Goal: Information Seeking & Learning: Learn about a topic

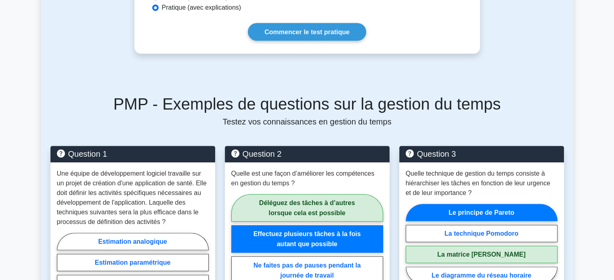
scroll to position [484, 0]
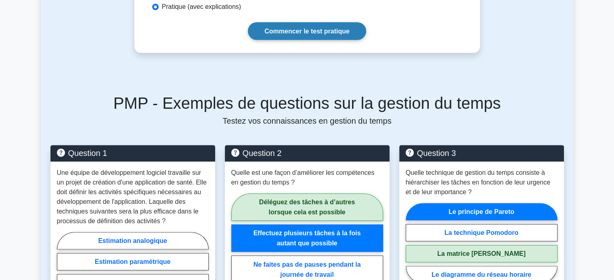
click at [318, 32] on font "Commencer le test pratique" at bounding box center [306, 31] width 85 height 7
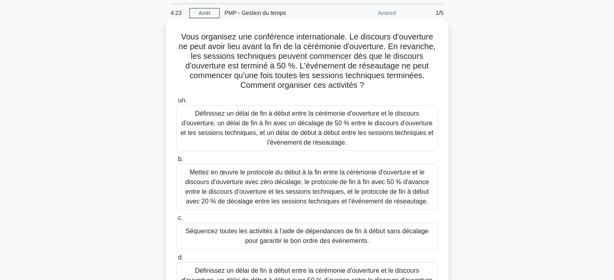
scroll to position [40, 0]
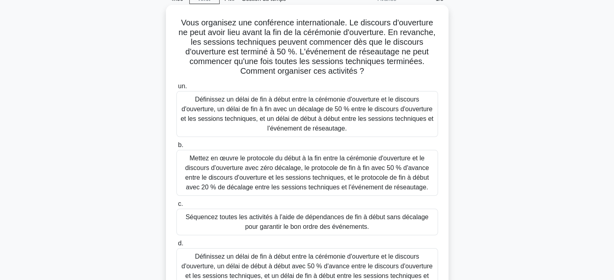
click at [347, 113] on font "Définissez un délai de fin à début entre la cérémonie d'ouverture et le discour…" at bounding box center [306, 114] width 253 height 36
click at [176, 89] on input "un. Définissez un délai de fin à début entre la cérémonie d'ouverture et le dis…" at bounding box center [176, 86] width 0 height 5
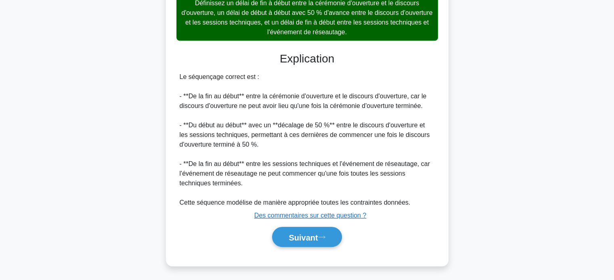
scroll to position [295, 0]
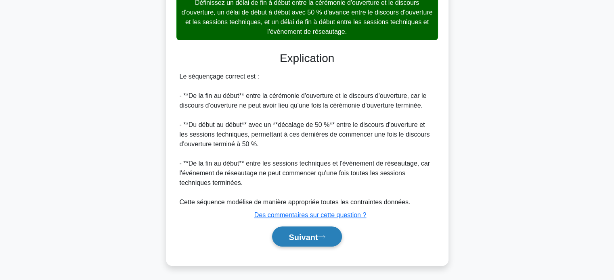
click at [303, 240] on font "Suivant" at bounding box center [303, 237] width 29 height 9
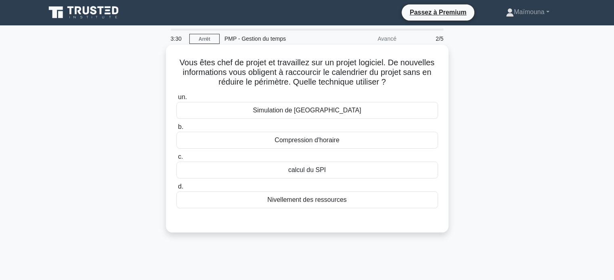
scroll to position [0, 0]
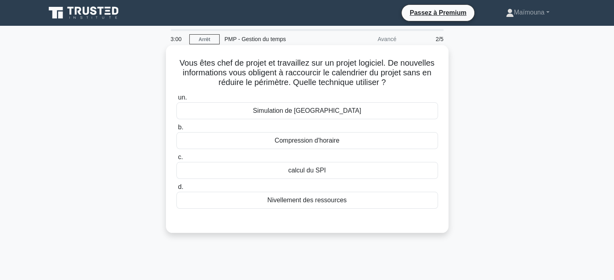
click at [308, 198] on font "Nivellement des ressources" at bounding box center [307, 200] width 80 height 7
click at [176, 190] on input "d. Nivellement des ressources" at bounding box center [176, 187] width 0 height 5
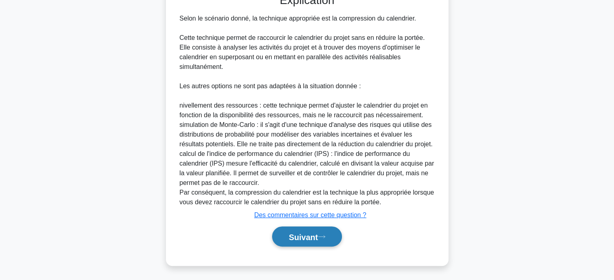
click at [311, 235] on font "Suivant" at bounding box center [303, 237] width 29 height 9
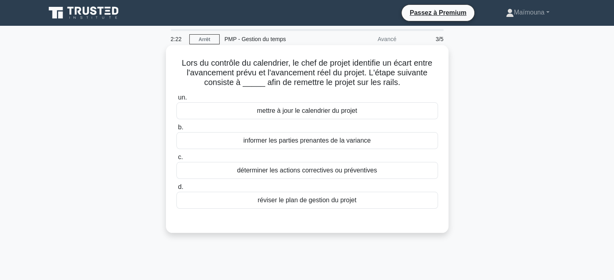
click at [295, 171] on font "déterminer les actions correctives ou préventives" at bounding box center [307, 170] width 140 height 7
click at [176, 160] on input "c. déterminer les actions correctives ou préventives" at bounding box center [176, 157] width 0 height 5
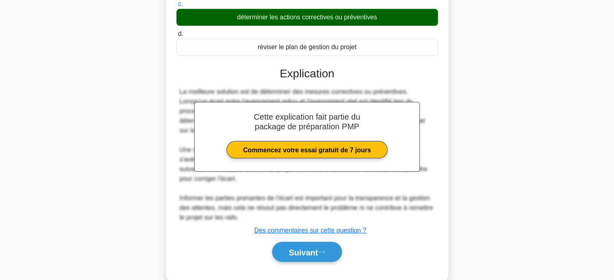
scroll to position [169, 0]
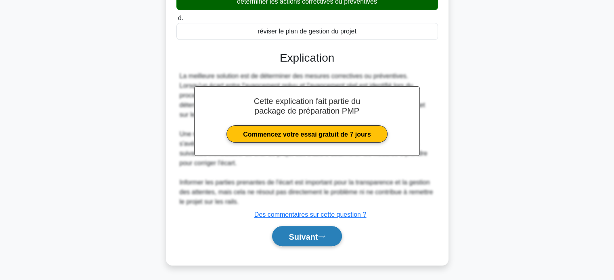
click at [311, 232] on font "Suivant" at bounding box center [303, 236] width 29 height 9
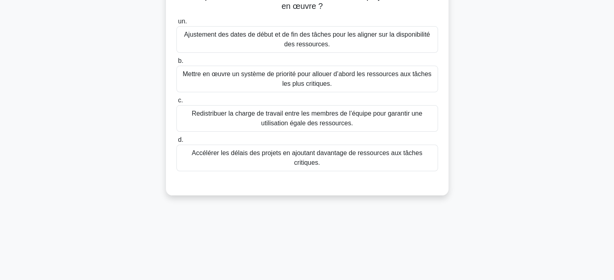
scroll to position [34, 0]
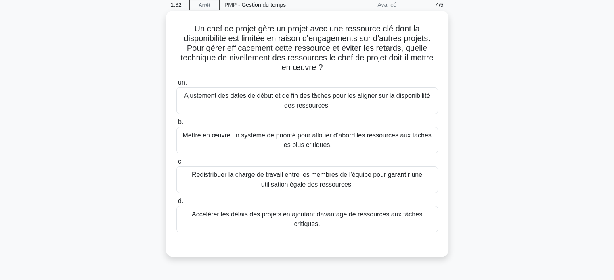
click at [278, 138] on font "Mettre en œuvre un système de priorité pour allouer d’abord les ressources aux …" at bounding box center [306, 140] width 249 height 17
click at [176, 125] on input "b. Mettre en œuvre un système de priorité pour allouer d’abord les ressources a…" at bounding box center [176, 122] width 0 height 5
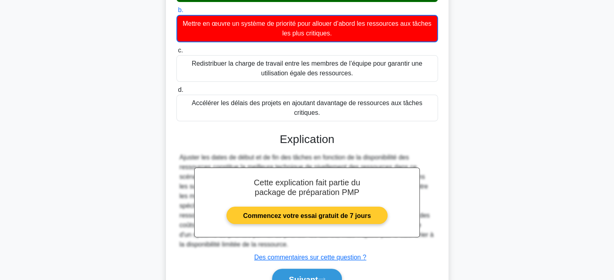
scroll to position [179, 0]
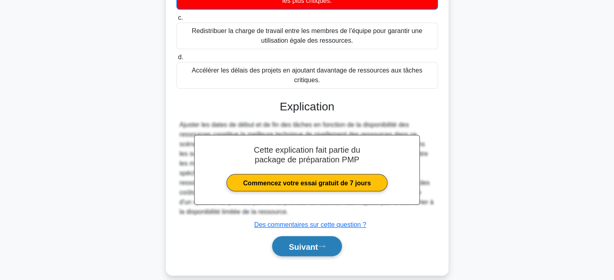
click at [294, 243] on font "Suivant" at bounding box center [303, 247] width 29 height 9
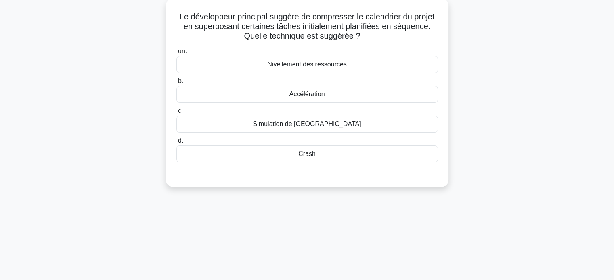
scroll to position [34, 0]
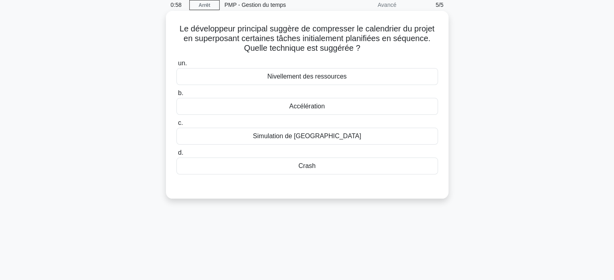
click at [304, 107] on font "Accélération" at bounding box center [307, 106] width 36 height 7
click at [176, 96] on input "b. Accélération" at bounding box center [176, 93] width 0 height 5
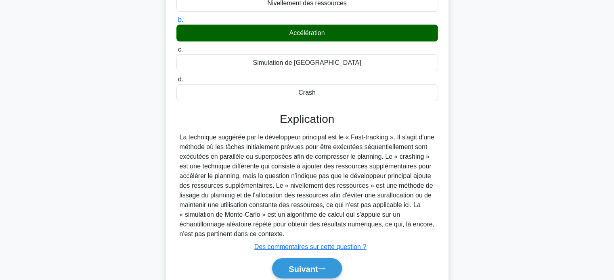
scroll to position [155, 0]
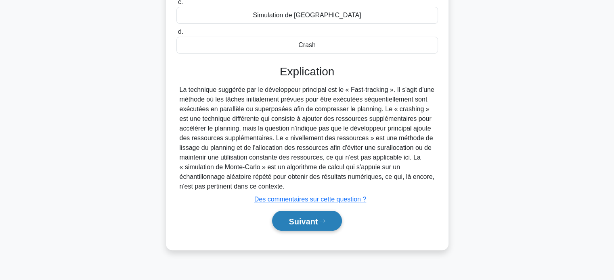
click at [293, 221] on font "Suivant" at bounding box center [303, 221] width 29 height 9
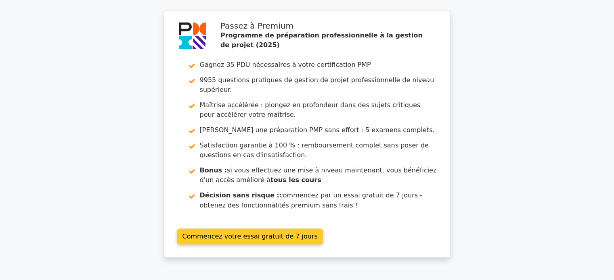
scroll to position [1413, 0]
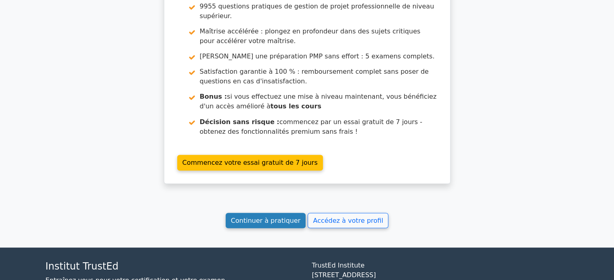
click at [270, 217] on font "Continuer à pratiquer" at bounding box center [265, 221] width 69 height 8
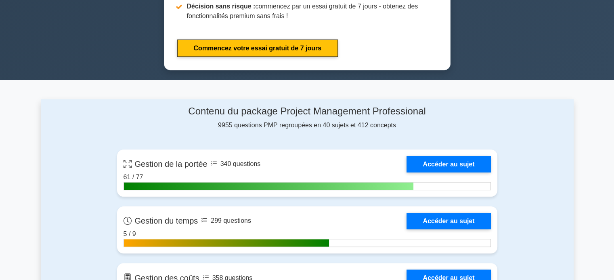
scroll to position [605, 0]
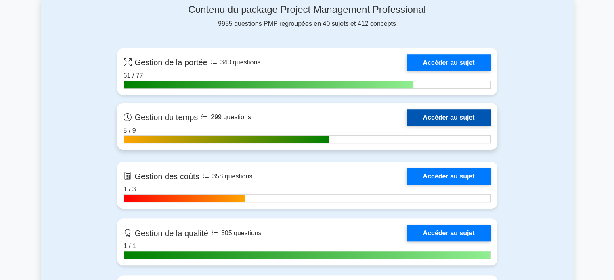
click at [445, 113] on link "Accéder au sujet" at bounding box center [448, 117] width 84 height 17
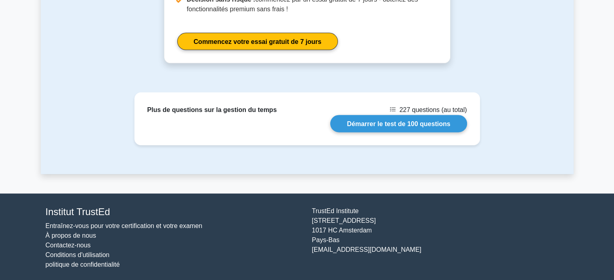
scroll to position [1041, 0]
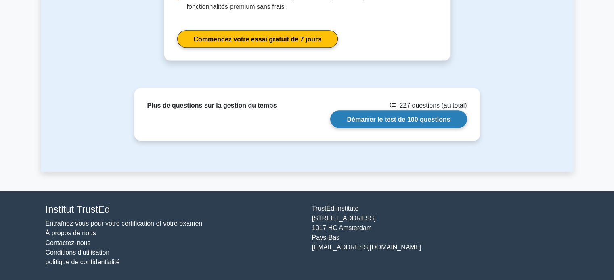
click at [417, 121] on link "Démarrer le test de 100 questions" at bounding box center [398, 119] width 136 height 17
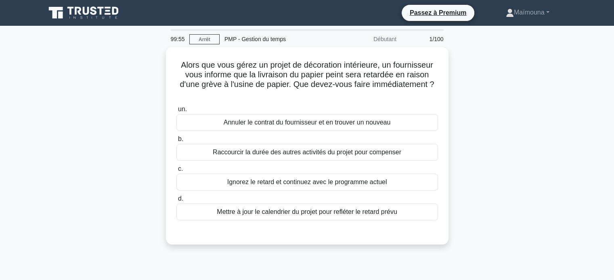
click at [0, 234] on main "99:55 [GEOGRAPHIC_DATA] PMP - Gestion du temps Débutant 1/100 Alors que vous gé…" at bounding box center [307, 231] width 614 height 410
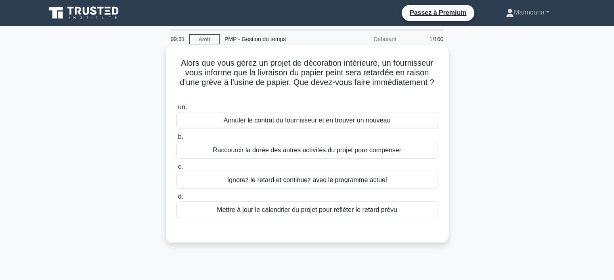
click at [311, 210] on font "Mettre à jour le calendrier du projet pour refléter le retard prévu" at bounding box center [307, 210] width 180 height 7
click at [176, 200] on input "d. Mettre à jour le calendrier du projet pour refléter le retard prévu" at bounding box center [176, 197] width 0 height 5
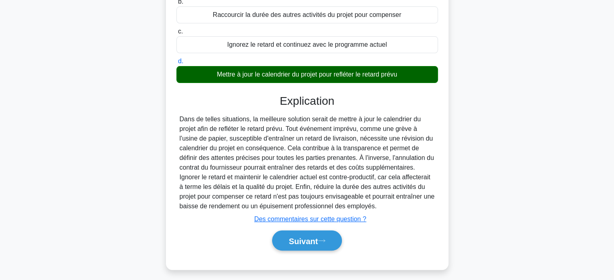
scroll to position [155, 0]
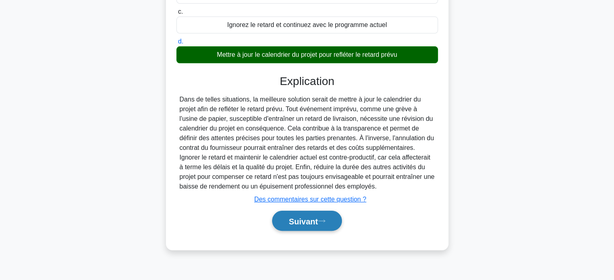
click at [312, 217] on font "Suivant" at bounding box center [303, 221] width 29 height 9
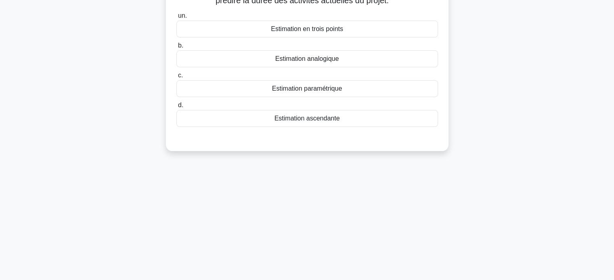
scroll to position [0, 0]
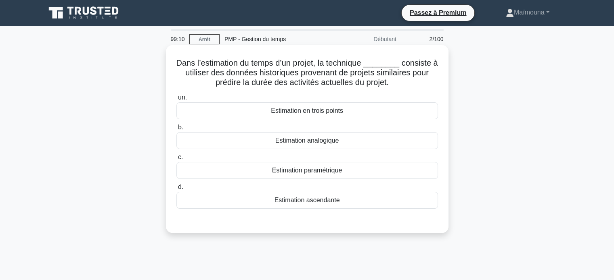
click at [323, 142] on font "Estimation analogique" at bounding box center [306, 140] width 63 height 7
click at [176, 130] on input "b. Estimation analogique" at bounding box center [176, 127] width 0 height 5
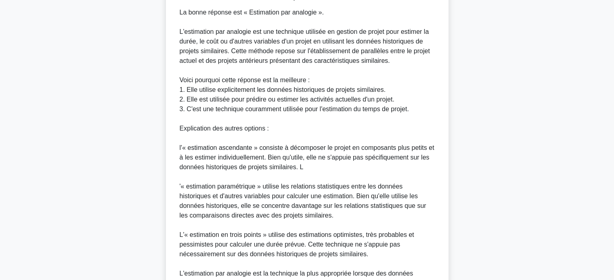
scroll to position [323, 0]
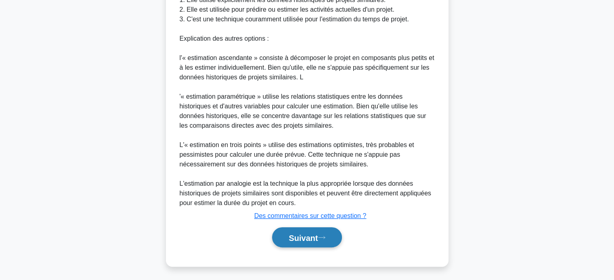
click at [297, 237] on font "Suivant" at bounding box center [303, 238] width 29 height 9
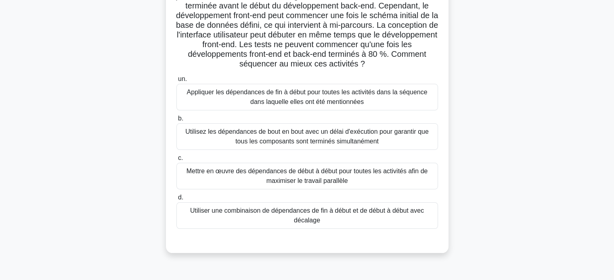
scroll to position [81, 0]
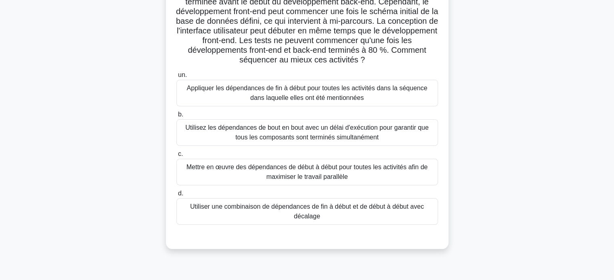
click at [324, 210] on font "Utiliser une combinaison de dépendances de fin à début et de début à début avec…" at bounding box center [307, 211] width 234 height 17
click at [176, 197] on input "d. Utiliser une combinaison de dépendances de fin à début et de début à début a…" at bounding box center [176, 193] width 0 height 5
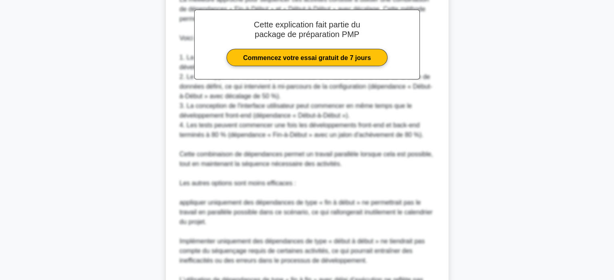
scroll to position [440, 0]
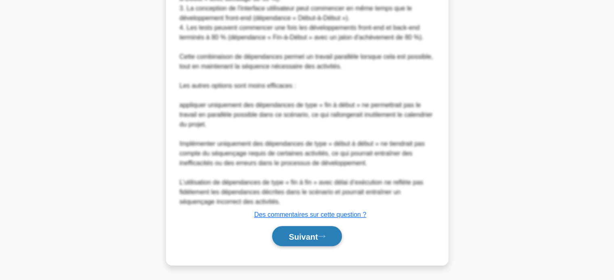
click at [303, 236] on font "Suivant" at bounding box center [303, 236] width 29 height 9
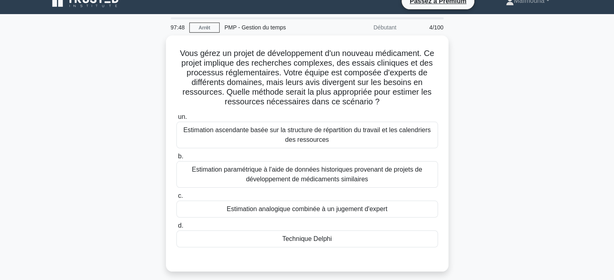
scroll to position [0, 0]
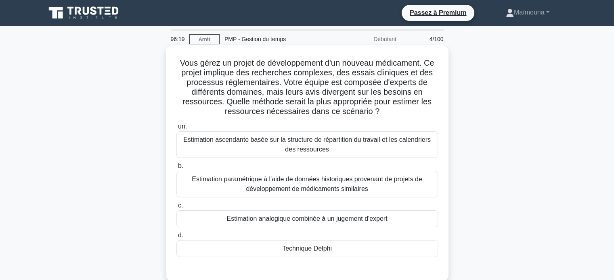
click at [310, 144] on font "Estimation ascendante basée sur la structure de répartition du travail et les c…" at bounding box center [306, 144] width 247 height 17
click at [176, 130] on input "un. Estimation ascendante basée sur la structure de répartition du travail et l…" at bounding box center [176, 126] width 0 height 5
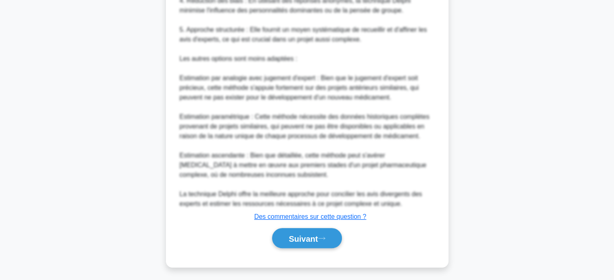
scroll to position [412, 0]
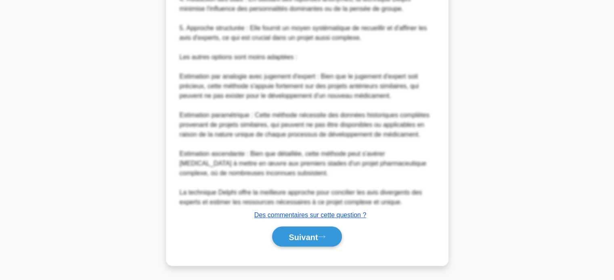
click at [314, 215] on font "Des commentaires sur cette question ?" at bounding box center [310, 215] width 112 height 7
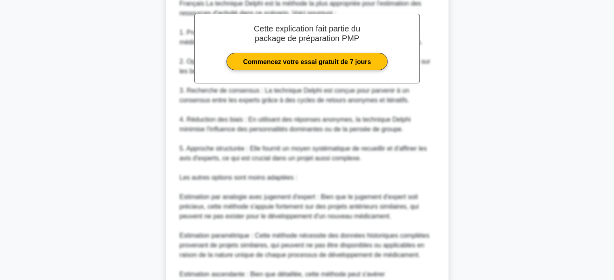
scroll to position [291, 0]
click at [394, 132] on div "Français La technique Delphi est la méthode la plus appropriée pour l'estimatio…" at bounding box center [307, 163] width 255 height 329
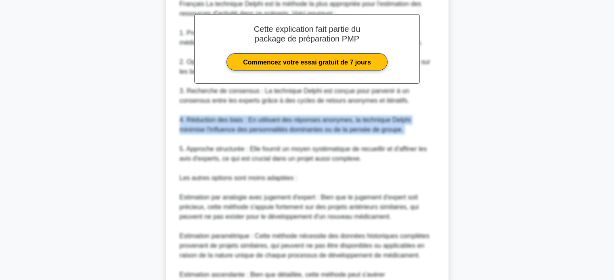
scroll to position [170, 0]
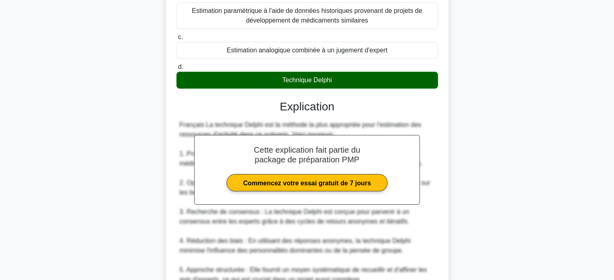
click at [299, 106] on font "Explication" at bounding box center [307, 106] width 54 height 13
click at [291, 108] on font "Explication" at bounding box center [307, 106] width 54 height 13
click at [301, 81] on font "Technique Delphi" at bounding box center [307, 80] width 50 height 7
click at [176, 70] on input "d. Technique Delphi" at bounding box center [176, 67] width 0 height 5
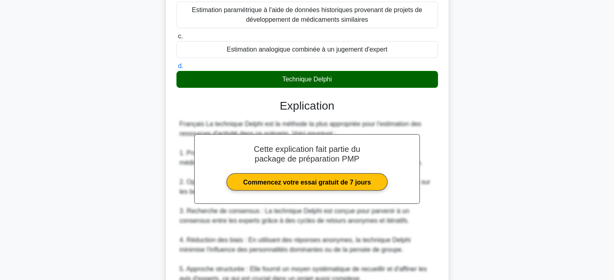
scroll to position [169, 0]
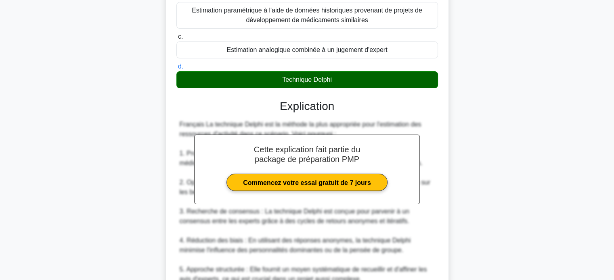
click at [301, 80] on font "Technique Delphi" at bounding box center [307, 79] width 50 height 7
click at [176, 69] on input "d. Technique Delphi" at bounding box center [176, 66] width 0 height 5
click at [301, 80] on font "Technique Delphi" at bounding box center [307, 79] width 50 height 7
click at [176, 69] on input "d. Technique Delphi" at bounding box center [176, 66] width 0 height 5
click at [313, 109] on font "Explication" at bounding box center [307, 106] width 54 height 13
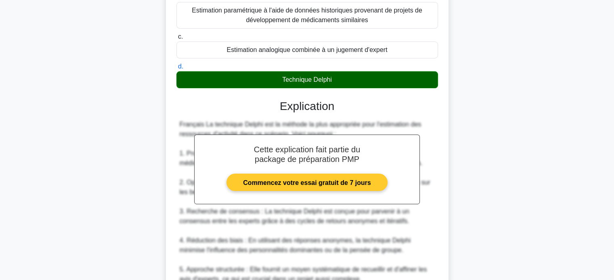
click at [293, 178] on link "Commencez votre essai gratuit de 7 jours" at bounding box center [306, 182] width 161 height 17
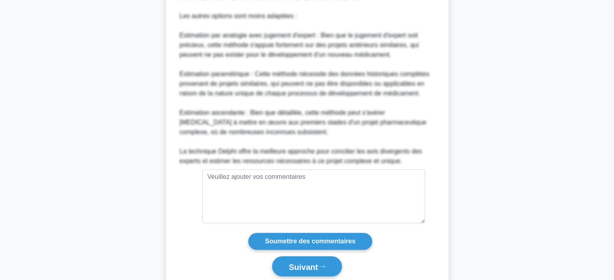
scroll to position [482, 0]
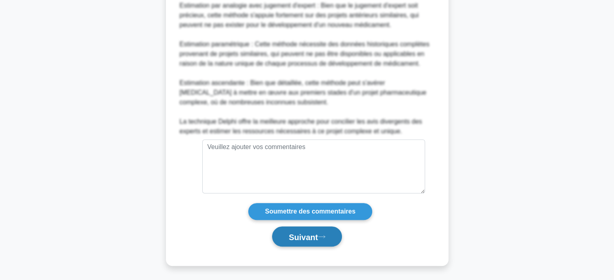
click at [289, 236] on font "Suivant" at bounding box center [303, 237] width 29 height 9
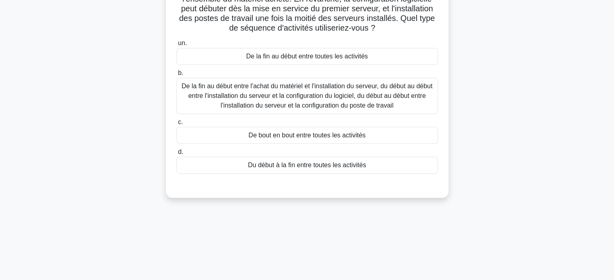
scroll to position [34, 0]
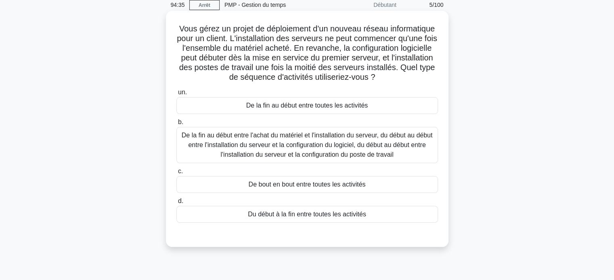
click at [313, 156] on font "De la fin au début entre l'achat du matériel et l'installation du serveur, du d…" at bounding box center [307, 145] width 251 height 26
click at [176, 125] on input "b. De la fin au début entre l'achat du matériel et l'installation du serveur, d…" at bounding box center [176, 122] width 0 height 5
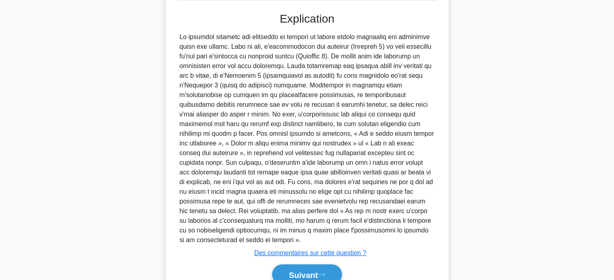
scroll to position [295, 0]
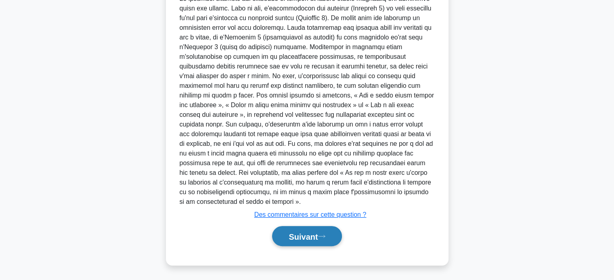
click at [288, 241] on button "Suivant" at bounding box center [306, 236] width 69 height 21
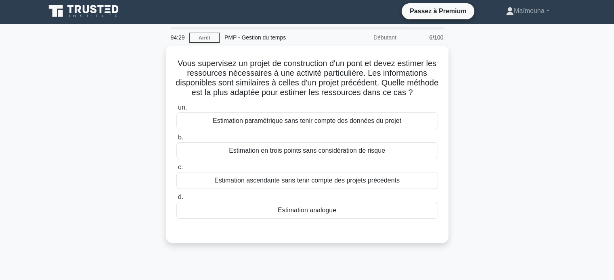
scroll to position [0, 0]
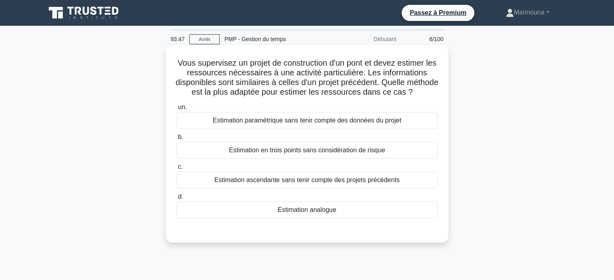
click at [303, 213] on font "Estimation analogue" at bounding box center [307, 210] width 59 height 7
click at [176, 200] on input "d. Estimation analogue" at bounding box center [176, 197] width 0 height 5
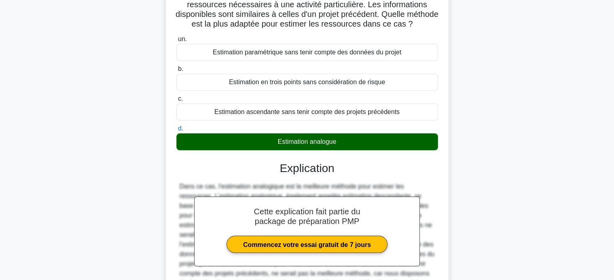
scroll to position [159, 0]
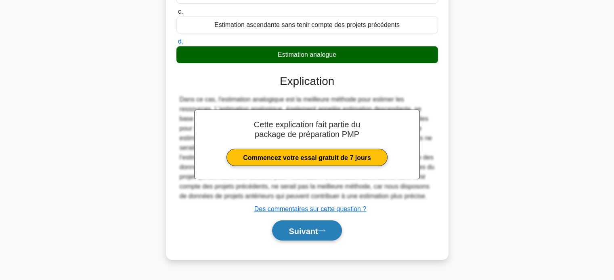
click at [301, 236] on font "Suivant" at bounding box center [303, 231] width 29 height 9
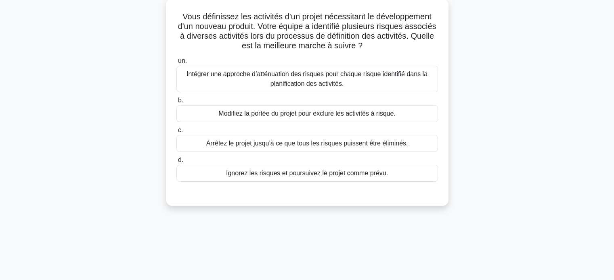
scroll to position [34, 0]
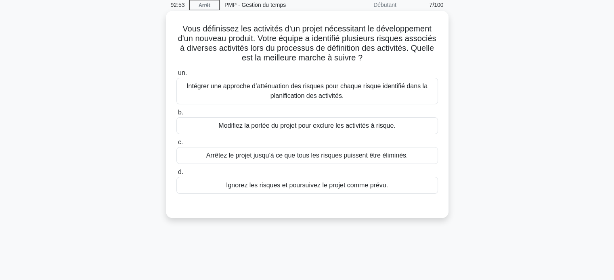
click at [317, 93] on font "Intégrer une approche d’atténuation des risques pour chaque risque identifié da…" at bounding box center [306, 91] width 241 height 17
click at [176, 76] on input "un. Intégrer une approche d’atténuation des risques pour chaque risque identifi…" at bounding box center [176, 73] width 0 height 5
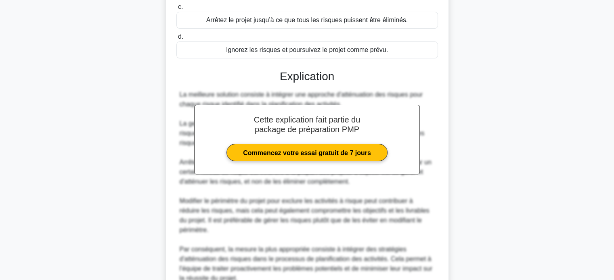
scroll to position [247, 0]
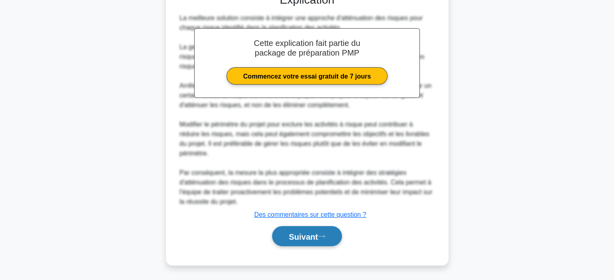
click at [294, 232] on font "Suivant" at bounding box center [303, 236] width 29 height 9
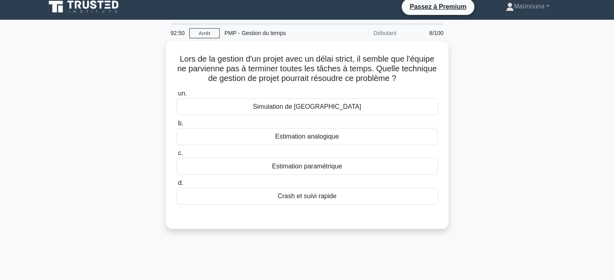
scroll to position [0, 0]
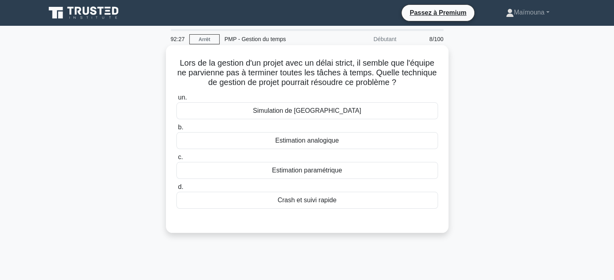
click at [315, 111] on font "Simulation de Monte Carlo" at bounding box center [307, 110] width 108 height 7
click at [176, 100] on input "un. Simulation de Monte Carlo" at bounding box center [176, 97] width 0 height 5
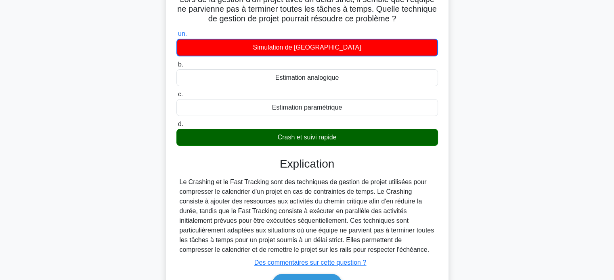
scroll to position [121, 0]
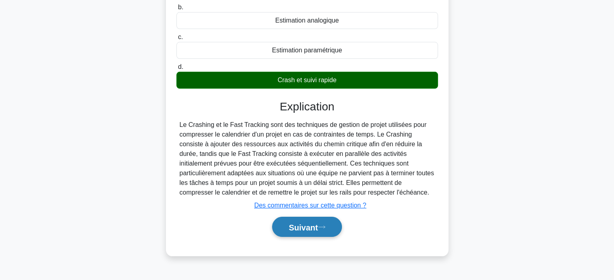
click at [294, 227] on font "Suivant" at bounding box center [303, 227] width 29 height 9
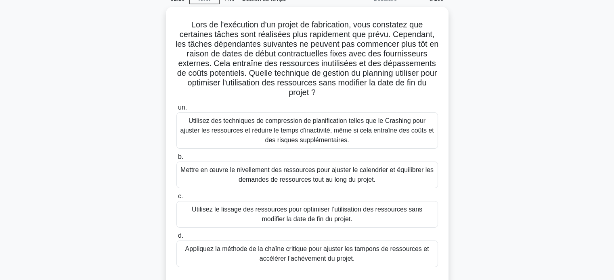
scroll to position [0, 0]
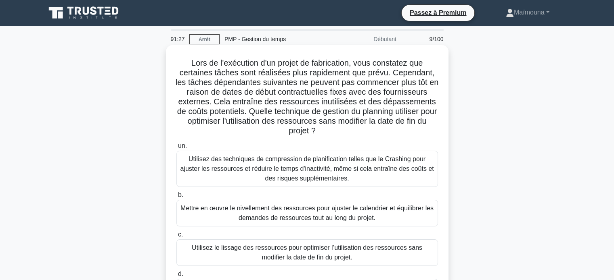
click at [309, 171] on font "Utilisez des techniques de compression de planification telles que le Crashing …" at bounding box center [306, 169] width 253 height 26
click at [176, 149] on input "un. Utilisez des techniques de compression de planification telles que le Crash…" at bounding box center [176, 146] width 0 height 5
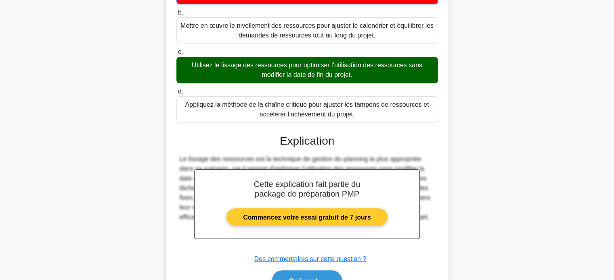
scroll to position [202, 0]
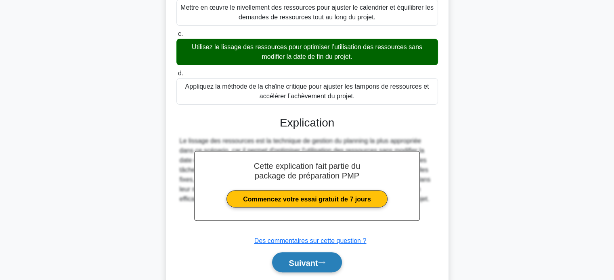
click at [307, 266] on font "Suivant" at bounding box center [303, 263] width 29 height 9
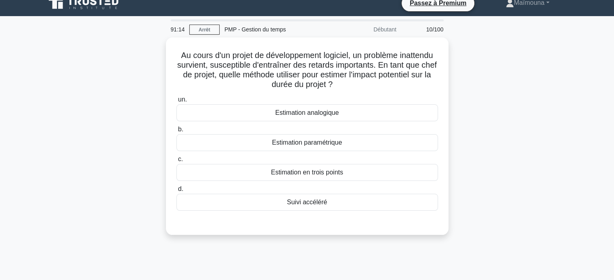
scroll to position [0, 0]
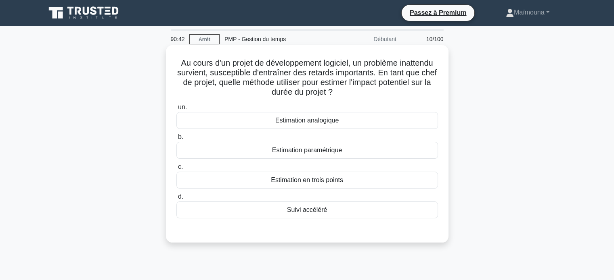
click at [304, 211] on font "Suivi accéléré" at bounding box center [307, 210] width 40 height 7
click at [176, 200] on input "d. Suivi accéléré" at bounding box center [176, 197] width 0 height 5
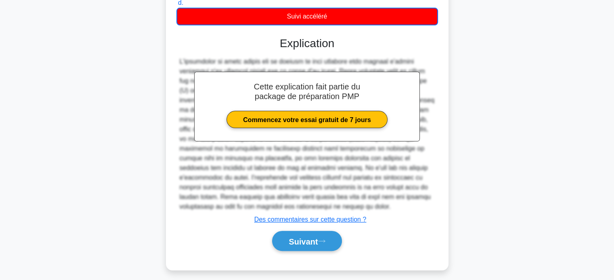
scroll to position [199, 0]
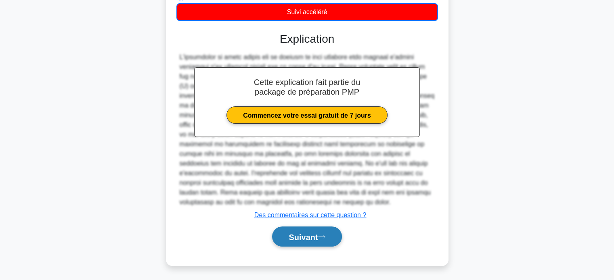
click at [295, 241] on font "Suivant" at bounding box center [303, 237] width 29 height 9
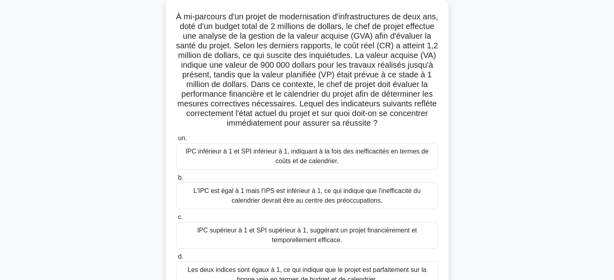
scroll to position [34, 0]
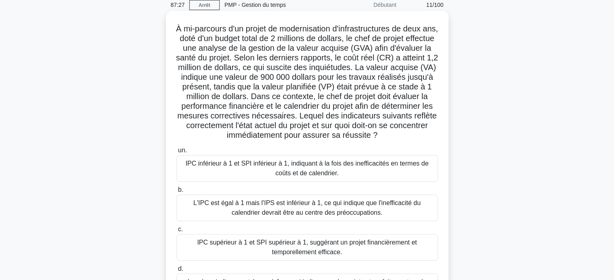
click at [327, 177] on font "IPC inférieur à 1 et SPI inférieur à 1, indiquant à la fois des inefficacités e…" at bounding box center [307, 168] width 243 height 17
click at [176, 153] on input "un. IPC inférieur à 1 et SPI inférieur à 1, indiquant à la fois des inefficacit…" at bounding box center [176, 150] width 0 height 5
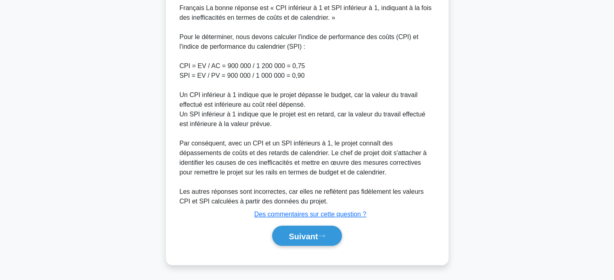
scroll to position [373, 0]
click at [305, 240] on font "Suivant" at bounding box center [303, 236] width 29 height 9
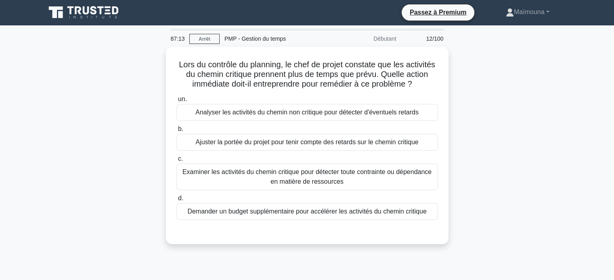
scroll to position [0, 0]
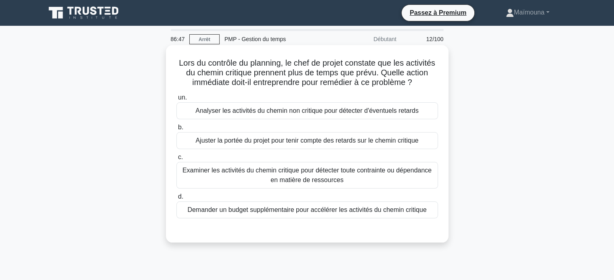
click at [303, 184] on font "Examiner les activités du chemin critique pour détecter toute contrainte ou dép…" at bounding box center [306, 175] width 249 height 17
click at [176, 160] on input "c. Examiner les activités du chemin critique pour détecter toute contrainte ou …" at bounding box center [176, 157] width 0 height 5
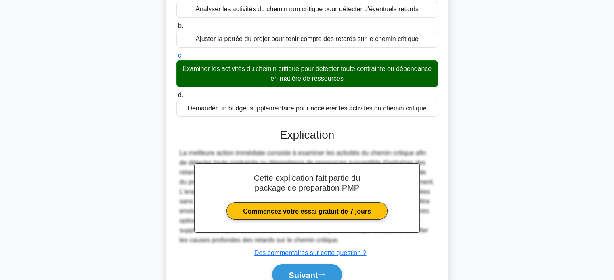
scroll to position [155, 0]
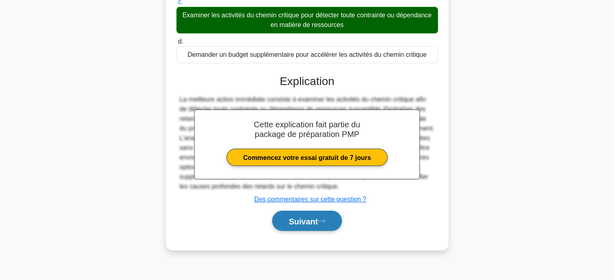
click at [297, 226] on font "Suivant" at bounding box center [303, 221] width 29 height 9
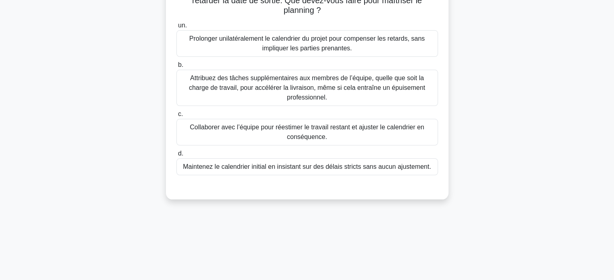
scroll to position [0, 0]
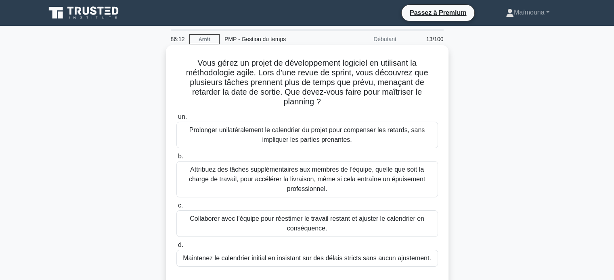
click at [319, 218] on font "Collaborer avec l’équipe pour réestimer le travail restant et ajuster le calend…" at bounding box center [307, 224] width 234 height 17
click at [176, 209] on input "c. Collaborer avec l’équipe pour réestimer le travail restant et ajuster le cal…" at bounding box center [176, 205] width 0 height 5
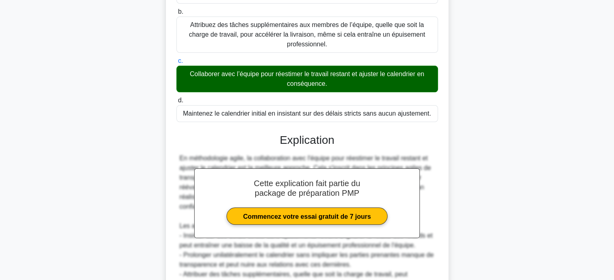
scroll to position [227, 0]
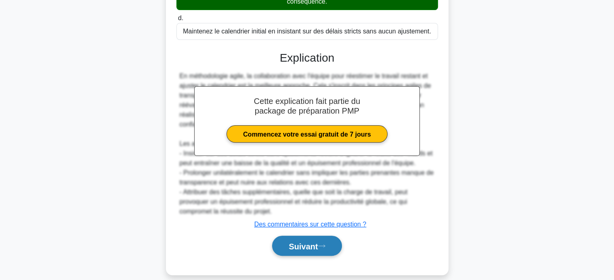
click at [308, 242] on font "Suivant" at bounding box center [303, 246] width 29 height 9
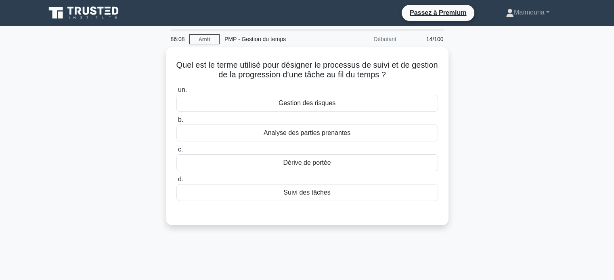
scroll to position [0, 0]
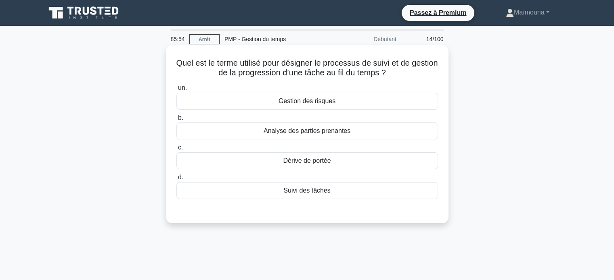
click at [313, 196] on div "Suivi des tâches" at bounding box center [307, 190] width 262 height 17
click at [176, 180] on input "d. Suivi des tâches" at bounding box center [176, 177] width 0 height 5
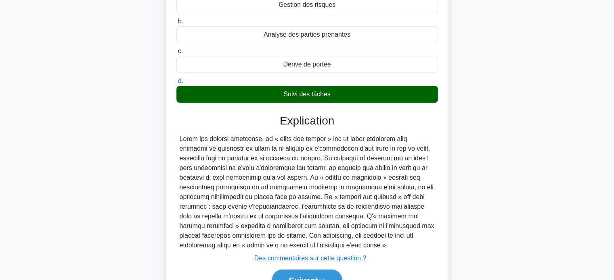
scroll to position [155, 0]
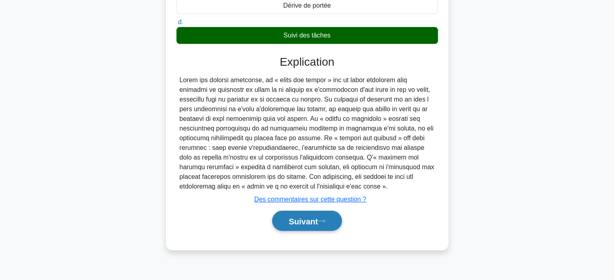
click at [295, 219] on font "Suivant" at bounding box center [303, 221] width 29 height 9
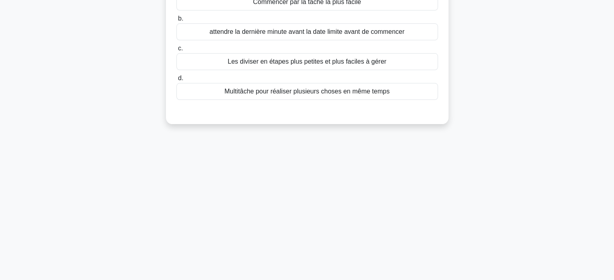
scroll to position [0, 0]
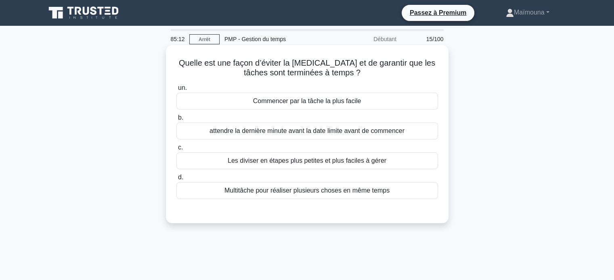
click at [263, 159] on font "Les diviser en étapes plus petites et plus faciles à gérer" at bounding box center [307, 160] width 159 height 7
click at [176, 151] on input "c. Les diviser en étapes plus petites et plus faciles à gérer" at bounding box center [176, 147] width 0 height 5
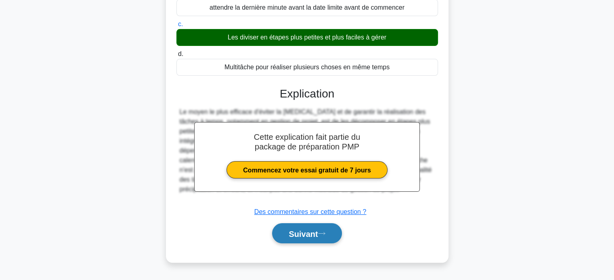
scroll to position [155, 0]
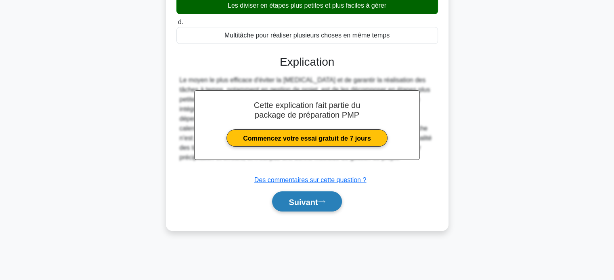
click at [308, 200] on font "Suivant" at bounding box center [303, 202] width 29 height 9
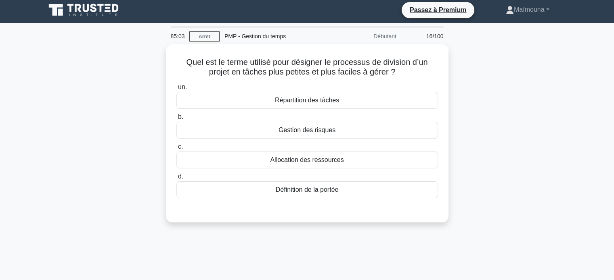
scroll to position [0, 0]
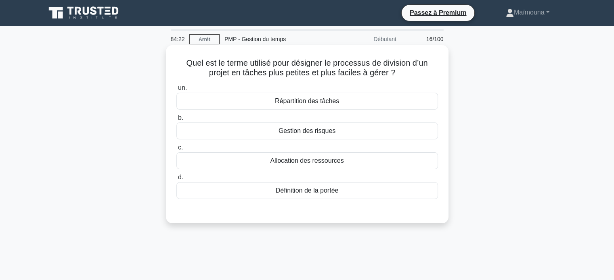
click at [326, 103] on font "Répartition des tâches" at bounding box center [307, 101] width 64 height 7
click at [176, 91] on input "un. Répartition des tâches" at bounding box center [176, 88] width 0 height 5
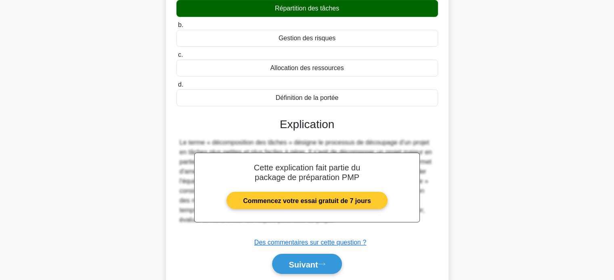
scroll to position [155, 0]
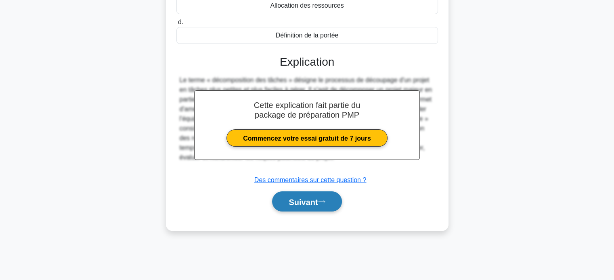
click at [297, 202] on font "Suivant" at bounding box center [303, 202] width 29 height 9
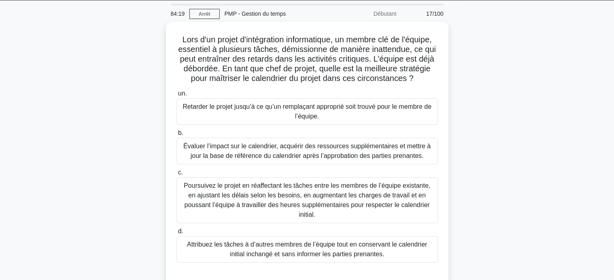
scroll to position [0, 0]
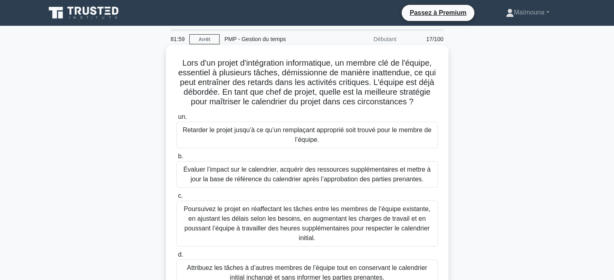
click at [262, 182] on font "Évaluer l’impact sur le calendrier, acquérir des ressources supplémentaires et …" at bounding box center [306, 174] width 247 height 17
click at [176, 159] on input "b. Évaluer l’impact sur le calendrier, acquérir des ressources supplémentaires …" at bounding box center [176, 156] width 0 height 5
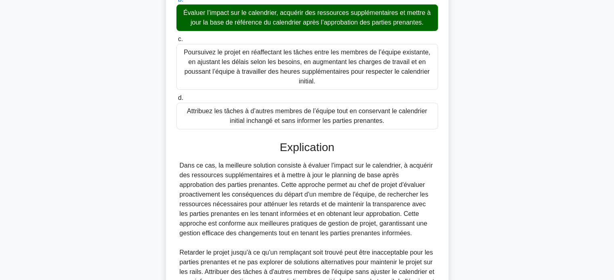
scroll to position [242, 0]
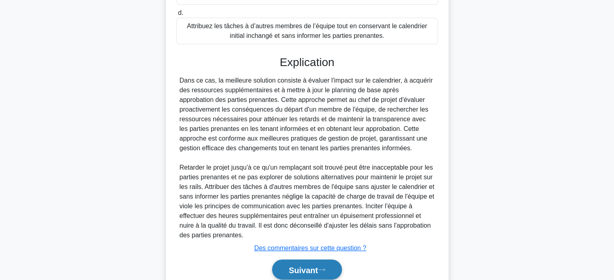
click at [297, 266] on font "Suivant" at bounding box center [303, 270] width 29 height 9
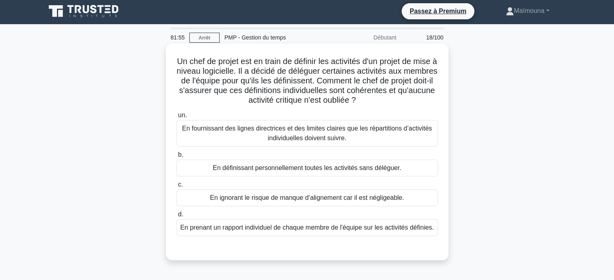
scroll to position [0, 0]
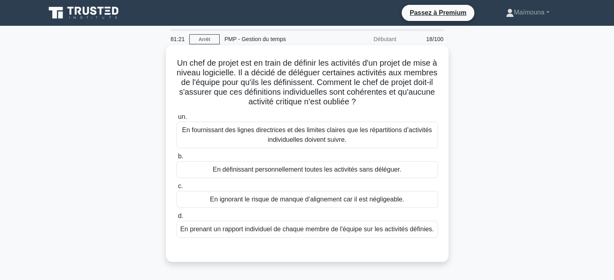
click at [324, 140] on font "En fournissant des lignes directrices et des limites claires que les répartitio…" at bounding box center [307, 135] width 250 height 17
click at [176, 120] on input "un. En fournissant des lignes directrices et des limites claires que les répart…" at bounding box center [176, 117] width 0 height 5
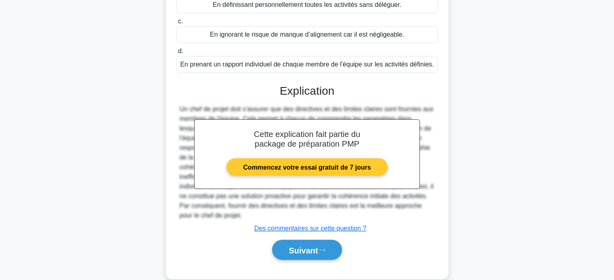
scroll to position [169, 0]
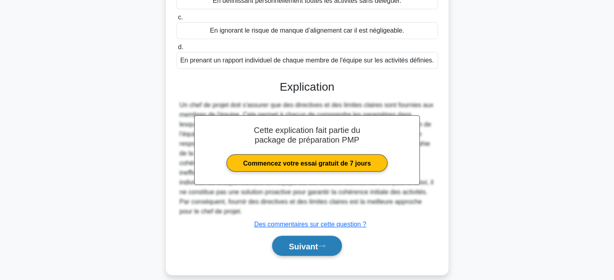
click at [291, 242] on font "Suivant" at bounding box center [303, 246] width 29 height 9
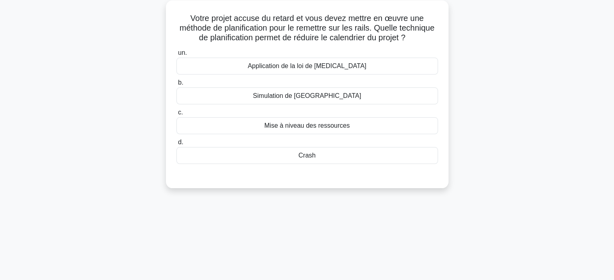
scroll to position [0, 0]
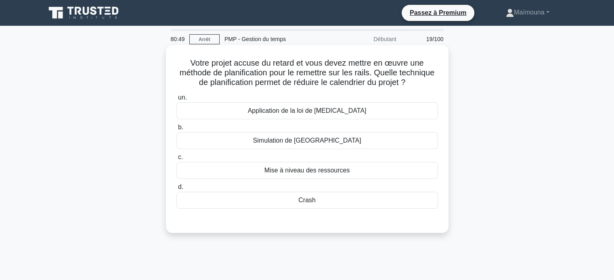
click at [312, 168] on font "Mise à niveau des ressources" at bounding box center [307, 170] width 86 height 7
click at [176, 160] on input "c. Mise à niveau des ressources" at bounding box center [176, 157] width 0 height 5
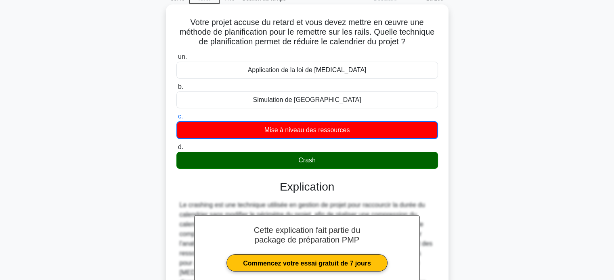
scroll to position [155, 0]
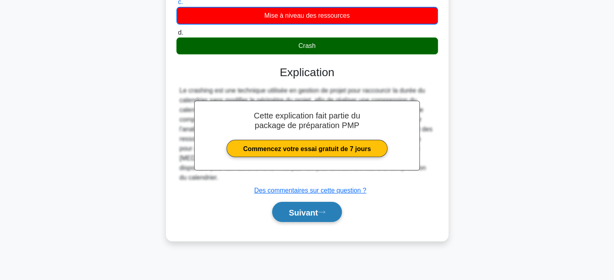
click at [303, 211] on font "Suivant" at bounding box center [303, 212] width 29 height 9
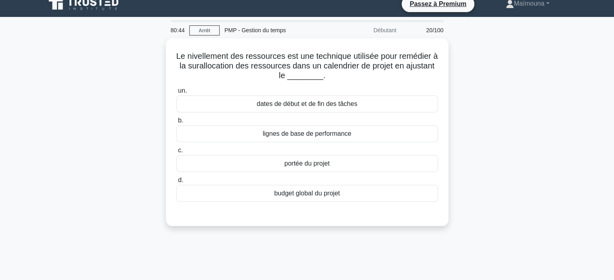
scroll to position [0, 0]
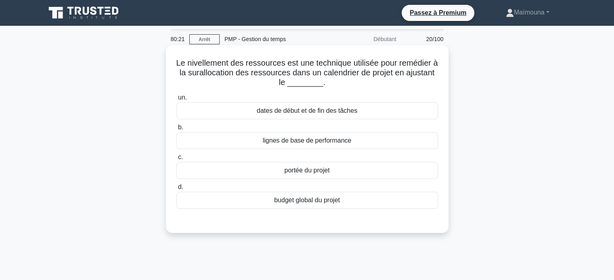
click at [313, 112] on font "dates de début et de fin des tâches" at bounding box center [307, 110] width 100 height 7
click at [176, 100] on input "un. dates de début et de fin des tâches" at bounding box center [176, 97] width 0 height 5
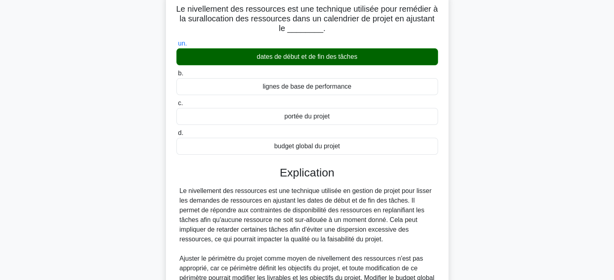
scroll to position [188, 0]
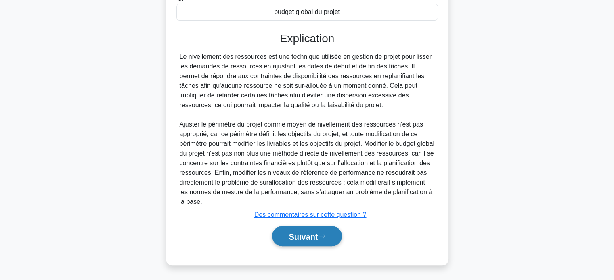
click at [299, 235] on font "Suivant" at bounding box center [303, 236] width 29 height 9
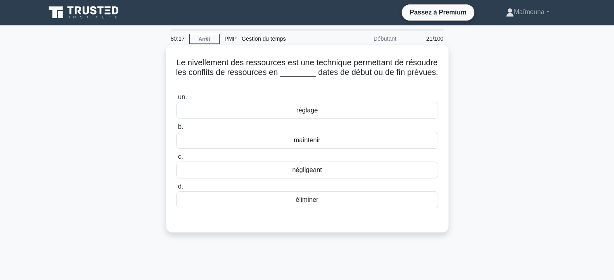
scroll to position [0, 0]
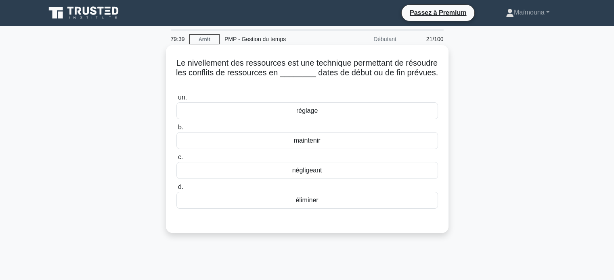
click at [307, 114] on font "réglage" at bounding box center [306, 110] width 21 height 7
click at [176, 100] on input "un. réglage" at bounding box center [176, 97] width 0 height 5
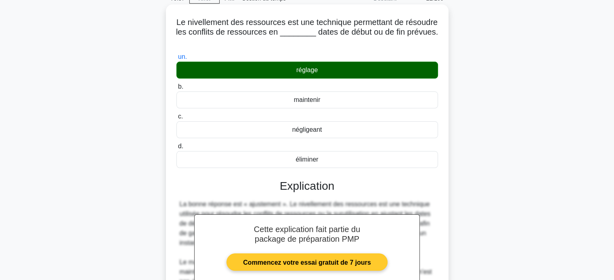
scroll to position [155, 0]
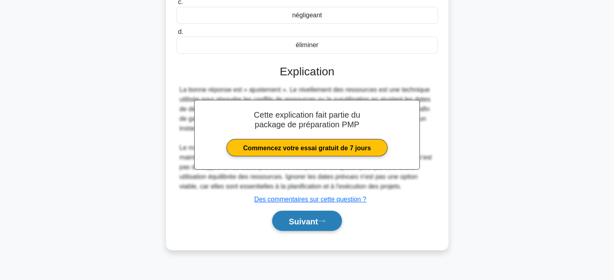
click at [310, 219] on font "Suivant" at bounding box center [303, 221] width 29 height 9
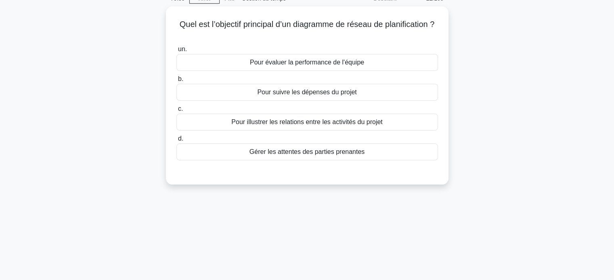
scroll to position [34, 0]
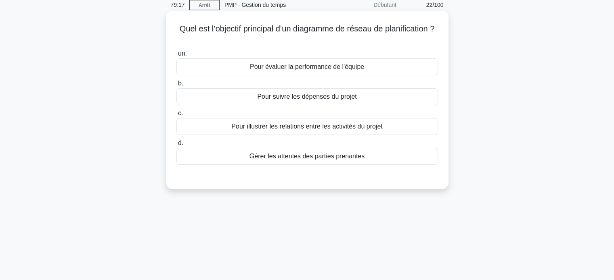
click at [340, 130] on font "Pour illustrer les relations entre les activités du projet" at bounding box center [306, 126] width 151 height 7
click at [176, 116] on input "c. Pour illustrer les relations entre les activités du projet" at bounding box center [176, 113] width 0 height 5
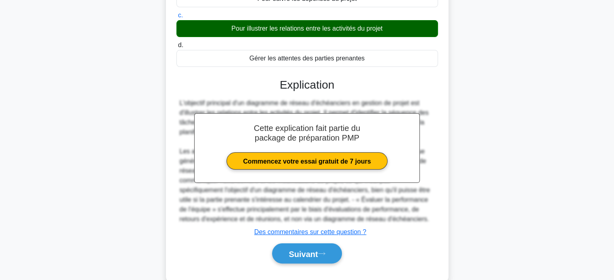
scroll to position [155, 0]
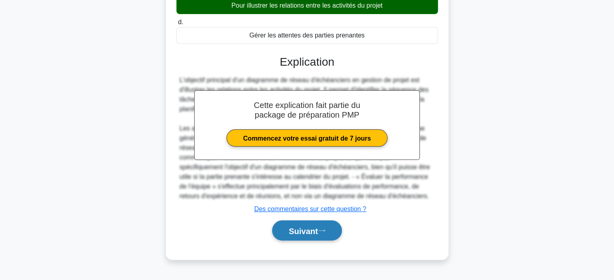
click at [307, 230] on font "Suivant" at bounding box center [303, 231] width 29 height 9
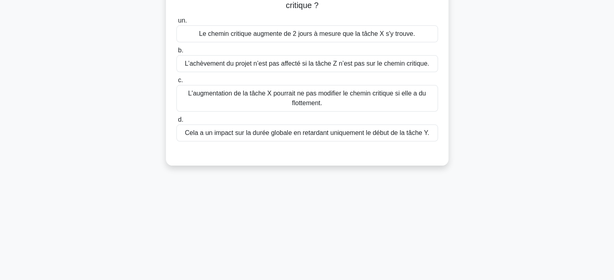
scroll to position [0, 0]
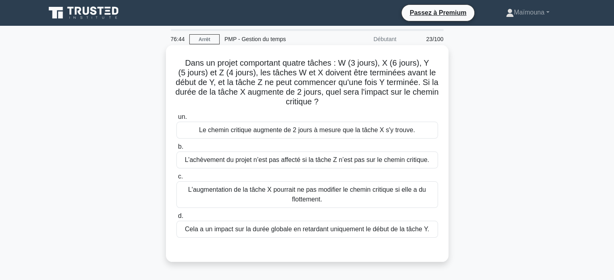
click at [291, 191] on font "L'augmentation de la tâche X pourrait ne pas modifier le chemin critique si ell…" at bounding box center [307, 194] width 238 height 17
click at [176, 180] on input "c. L'augmentation de la tâche X pourrait ne pas modifier le chemin critique si …" at bounding box center [176, 176] width 0 height 5
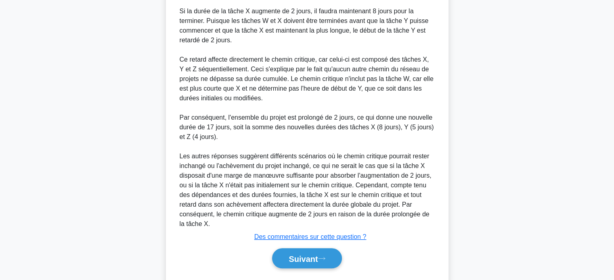
scroll to position [412, 0]
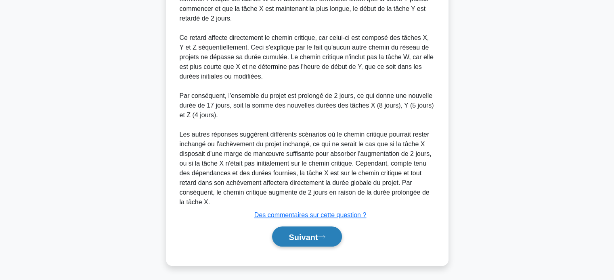
click at [299, 240] on font "Suivant" at bounding box center [303, 237] width 29 height 9
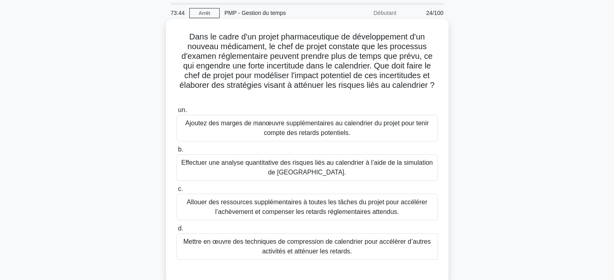
scroll to position [81, 0]
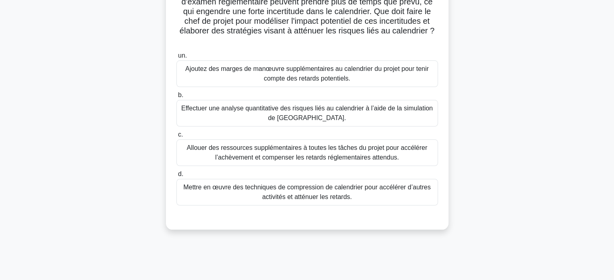
click at [390, 119] on font "Effectuer une analyse quantitative des risques liés au calendrier à l’aide de l…" at bounding box center [307, 113] width 254 height 19
click at [176, 98] on input "b. Effectuer une analyse quantitative des risques liés au calendrier à l’aide d…" at bounding box center [176, 95] width 0 height 5
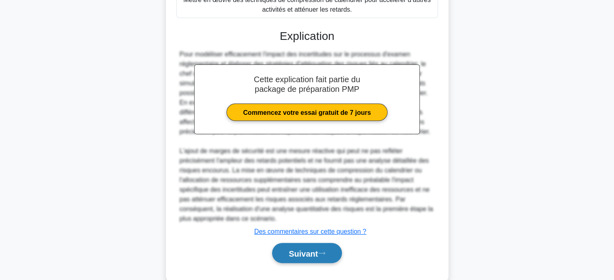
scroll to position [283, 0]
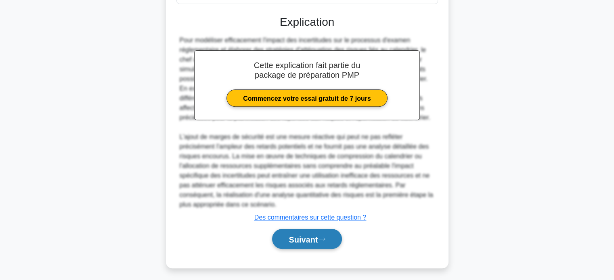
click at [304, 239] on font "Suivant" at bounding box center [303, 239] width 29 height 9
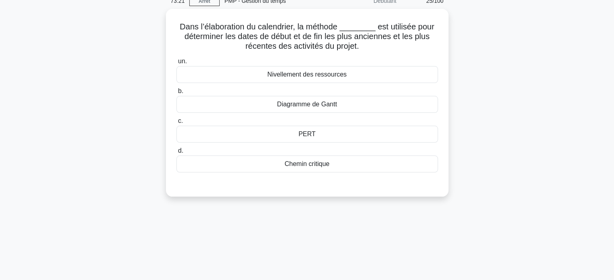
scroll to position [34, 0]
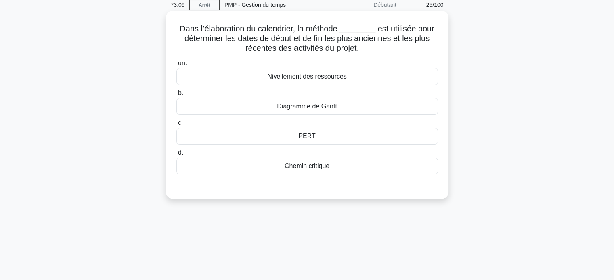
click at [307, 106] on font "Diagramme de Gantt" at bounding box center [307, 106] width 60 height 7
click at [176, 96] on input "b. Diagramme de Gantt" at bounding box center [176, 93] width 0 height 5
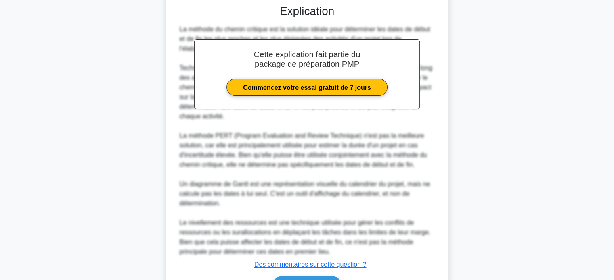
scroll to position [236, 0]
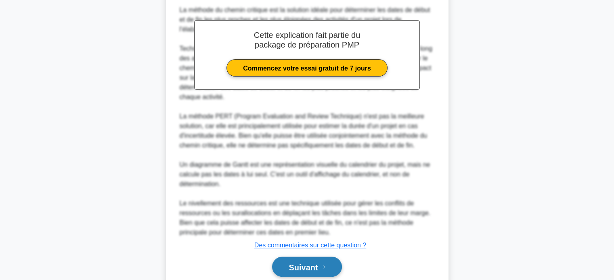
click at [305, 265] on font "Suivant" at bounding box center [303, 267] width 29 height 9
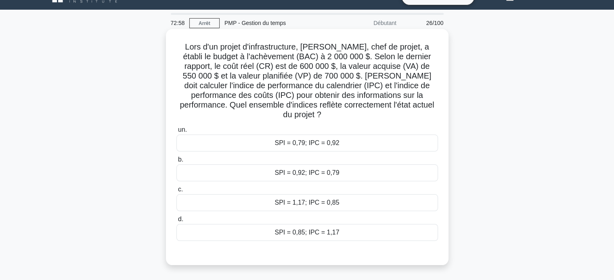
scroll to position [0, 0]
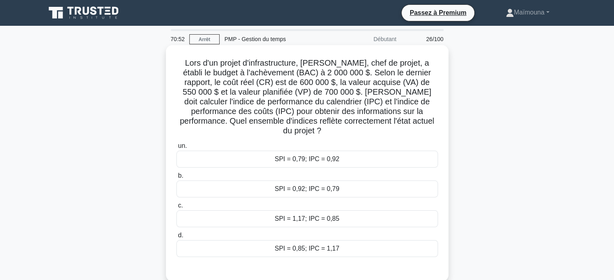
click at [310, 156] on font "SPI = 0,79; IPC = 0,92" at bounding box center [306, 159] width 65 height 7
click at [176, 148] on input "un. SPI = 0,79; IPC = 0,92" at bounding box center [176, 146] width 0 height 5
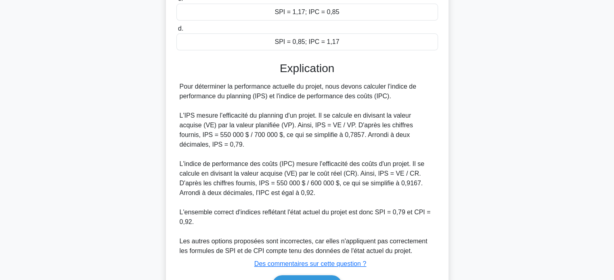
scroll to position [237, 0]
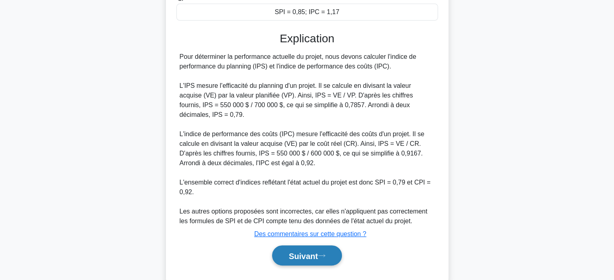
click at [303, 252] on font "Suivant" at bounding box center [303, 256] width 29 height 9
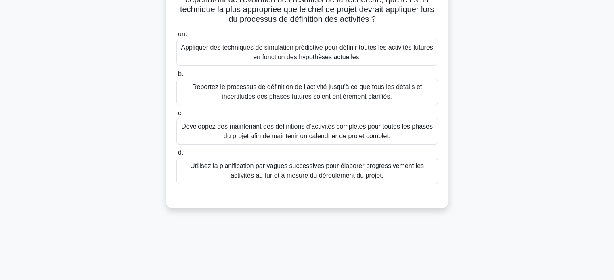
scroll to position [98, 0]
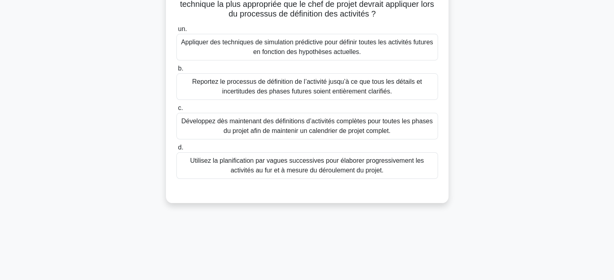
click at [335, 164] on font "Utilisez la planification par vagues successives pour élaborer progressivement …" at bounding box center [307, 165] width 234 height 17
click at [176, 151] on input "d. Utilisez la planification par vagues successives pour élaborer progressiveme…" at bounding box center [176, 147] width 0 height 5
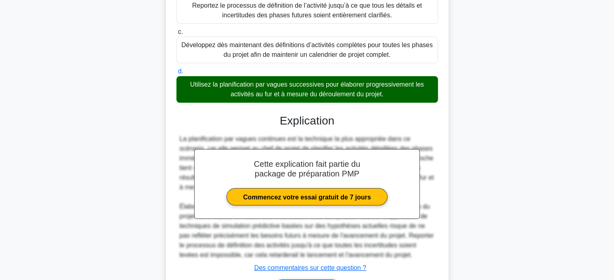
scroll to position [227, 0]
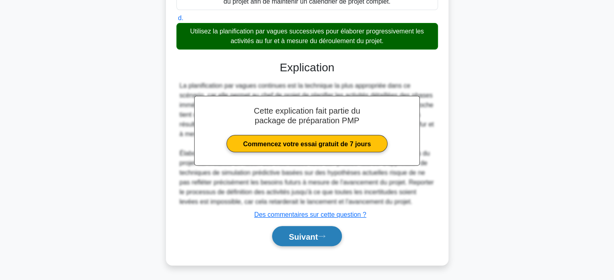
click at [296, 233] on font "Suivant" at bounding box center [303, 236] width 29 height 9
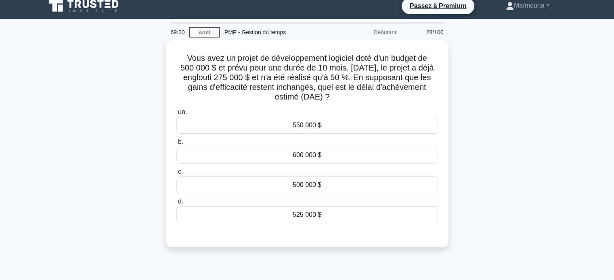
scroll to position [0, 0]
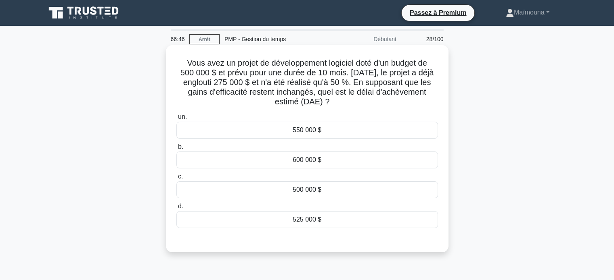
click at [316, 134] on font "550 000 $" at bounding box center [307, 130] width 29 height 7
click at [176, 120] on input "un. 550 000 $" at bounding box center [176, 117] width 0 height 5
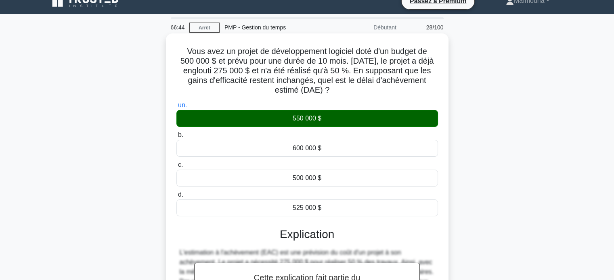
scroll to position [155, 0]
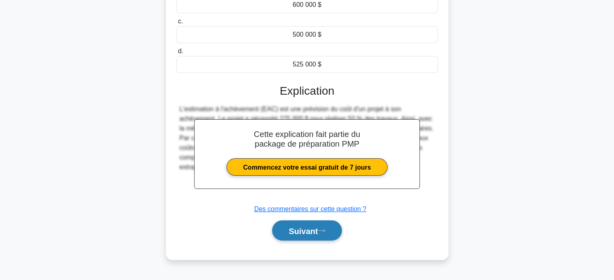
click at [299, 227] on font "Suivant" at bounding box center [303, 231] width 29 height 9
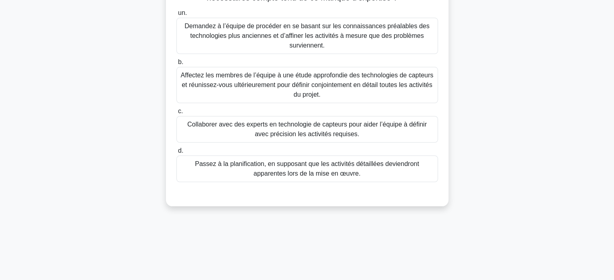
scroll to position [34, 0]
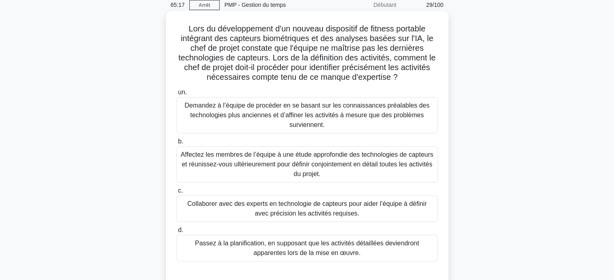
click at [224, 158] on font "Affectez les membres de l’équipe à une étude approfondie des technologies de ca…" at bounding box center [307, 164] width 253 height 26
click at [176, 144] on input "b. Affectez les membres de l’équipe à une étude approfondie des technologies de…" at bounding box center [176, 141] width 0 height 5
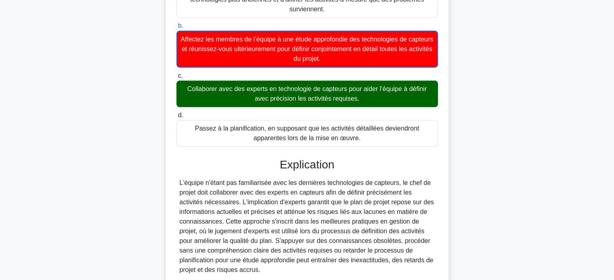
scroll to position [196, 0]
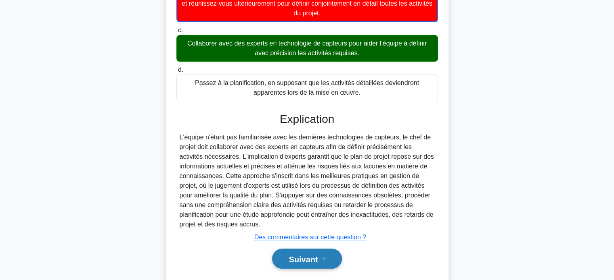
click at [291, 256] on font "Suivant" at bounding box center [303, 259] width 29 height 9
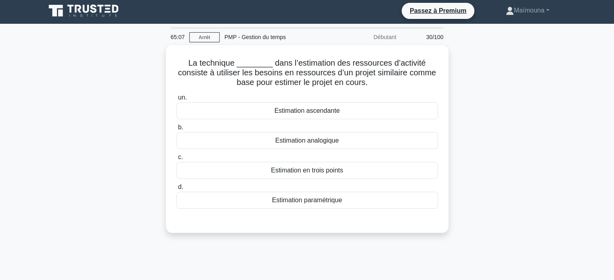
scroll to position [0, 0]
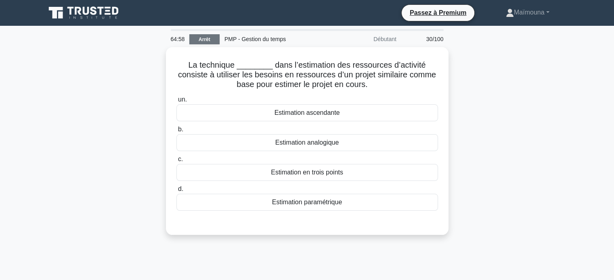
click at [203, 41] on font "Arrêt" at bounding box center [205, 40] width 12 height 6
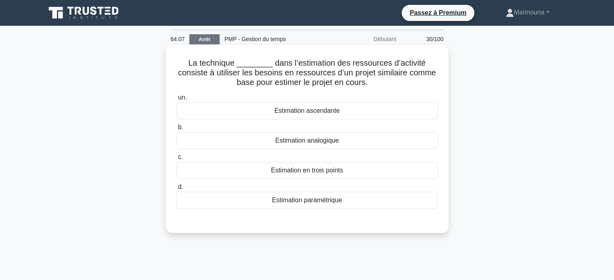
click at [309, 141] on font "Estimation analogique" at bounding box center [306, 140] width 63 height 7
click at [176, 130] on input "b. Estimation analogique" at bounding box center [176, 127] width 0 height 5
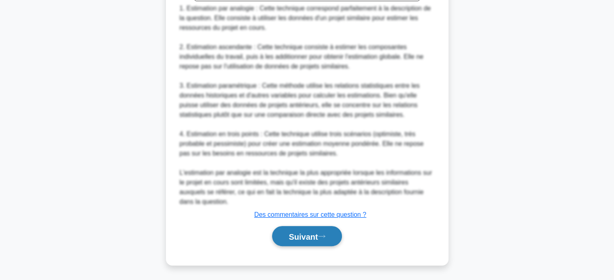
click at [297, 236] on font "Suivant" at bounding box center [303, 236] width 29 height 9
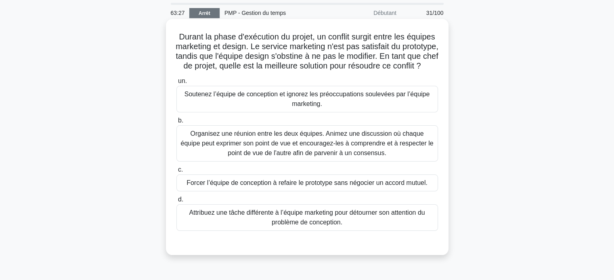
scroll to position [40, 0]
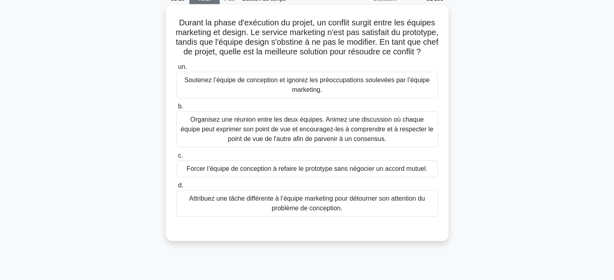
click at [272, 135] on font "Organisez une réunion entre les deux équipes. Animez une discussion où chaque é…" at bounding box center [306, 129] width 253 height 26
click at [176, 109] on input "b. Organisez une réunion entre les deux équipes. Animez une discussion où chaqu…" at bounding box center [176, 106] width 0 height 5
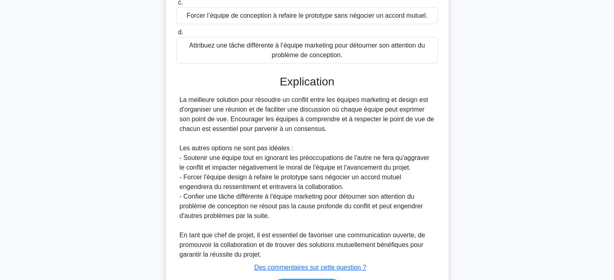
scroll to position [242, 0]
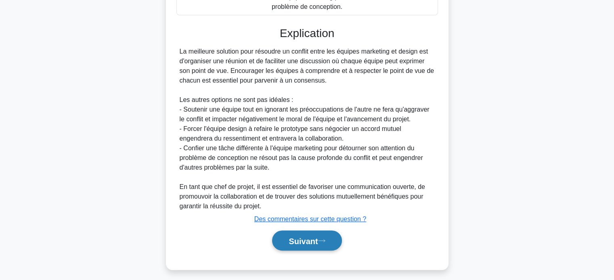
click at [290, 246] on font "Suivant" at bounding box center [303, 241] width 29 height 9
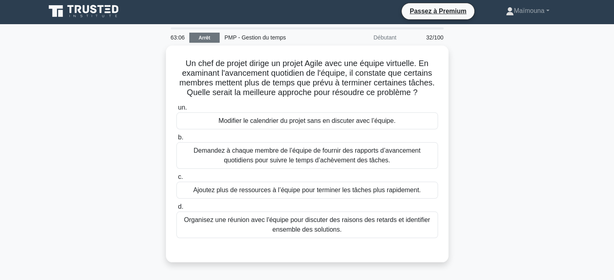
scroll to position [0, 0]
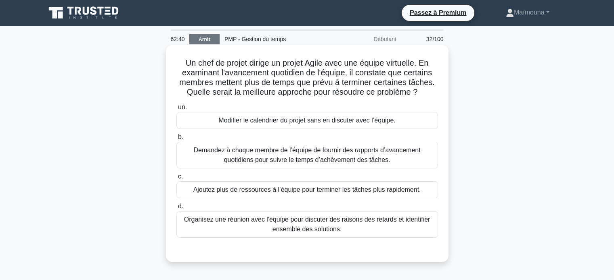
click at [299, 228] on font "Organisez une réunion avec l'équipe pour discuter des raisons des retards et id…" at bounding box center [307, 224] width 246 height 17
click at [176, 209] on input "d. Organisez une réunion avec l'équipe pour discuter des raisons des retards et…" at bounding box center [176, 206] width 0 height 5
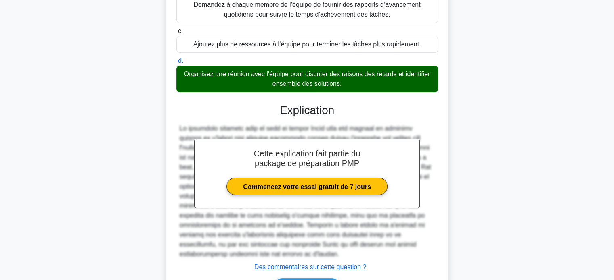
scroll to position [198, 0]
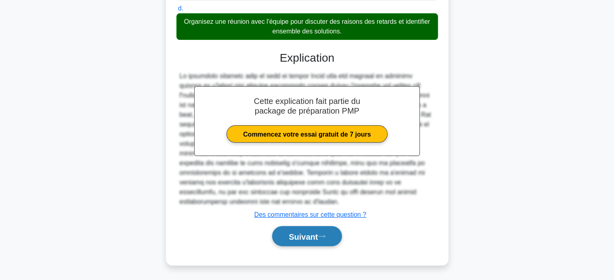
click at [296, 232] on font "Suivant" at bounding box center [303, 236] width 29 height 9
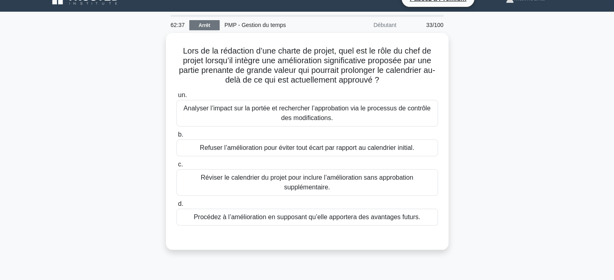
scroll to position [0, 0]
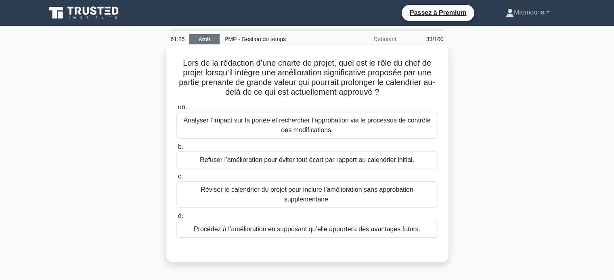
click at [315, 130] on font "Analyser l’impact sur la portée et rechercher l’approbation via le processus de…" at bounding box center [307, 125] width 247 height 17
click at [176, 110] on input "un. Analyser l’impact sur la portée et rechercher l’approbation via le processu…" at bounding box center [176, 107] width 0 height 5
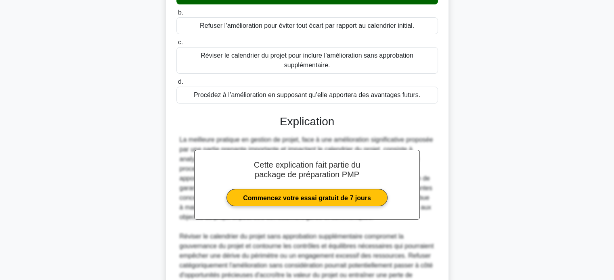
scroll to position [202, 0]
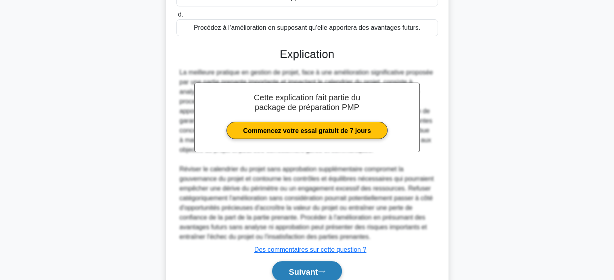
click at [302, 275] on font "Suivant" at bounding box center [303, 272] width 29 height 9
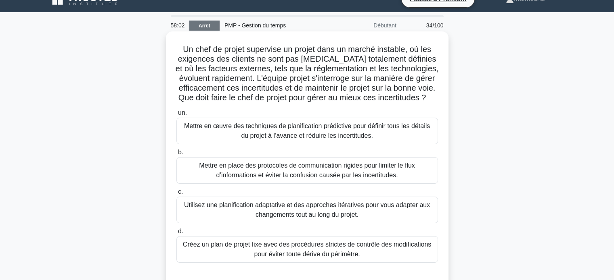
scroll to position [0, 0]
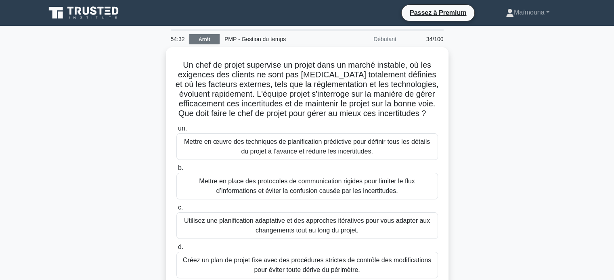
click at [202, 40] on font "Arrêt" at bounding box center [205, 40] width 12 height 6
